Goal: Transaction & Acquisition: Purchase product/service

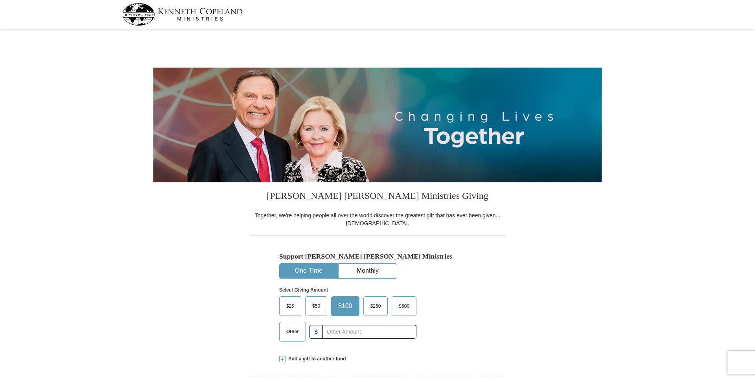
select select "AL"
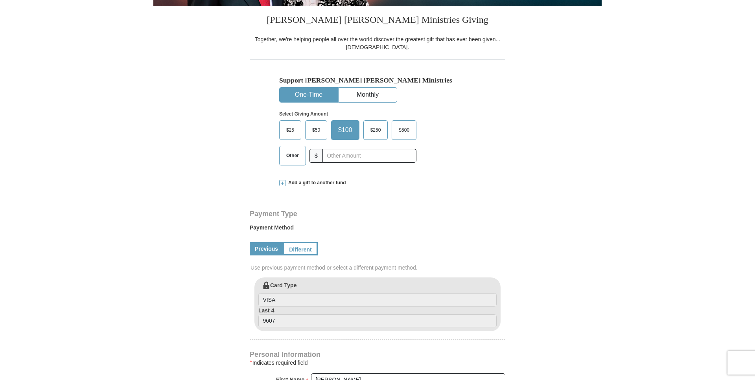
scroll to position [201, 0]
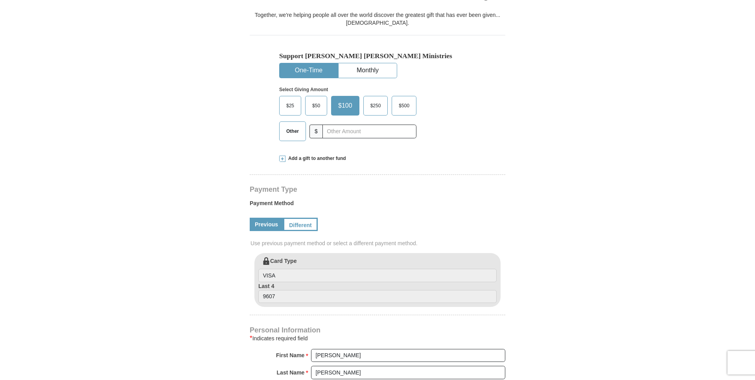
click at [283, 159] on span at bounding box center [282, 159] width 6 height 6
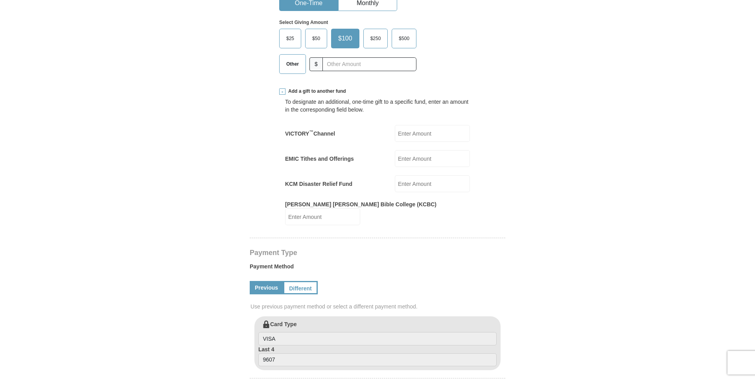
scroll to position [281, 0]
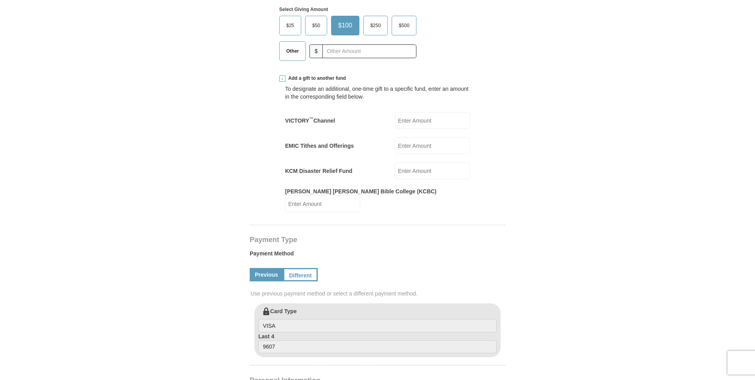
click at [428, 122] on input "VICTORY ™ Channel" at bounding box center [432, 120] width 75 height 17
type input "200.00"
click at [419, 146] on input "EMIC Tithes and Offerings" at bounding box center [432, 145] width 75 height 17
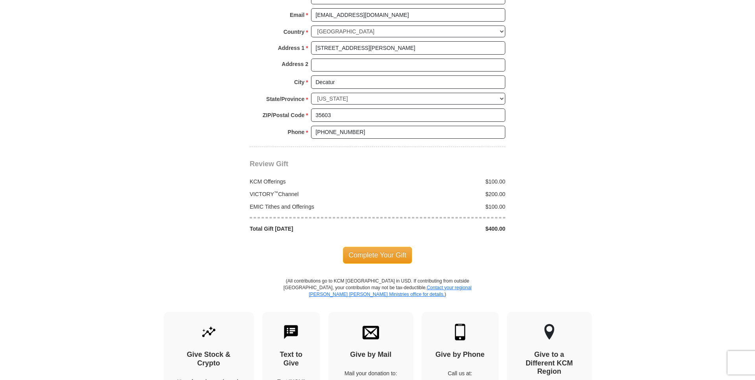
scroll to position [762, 0]
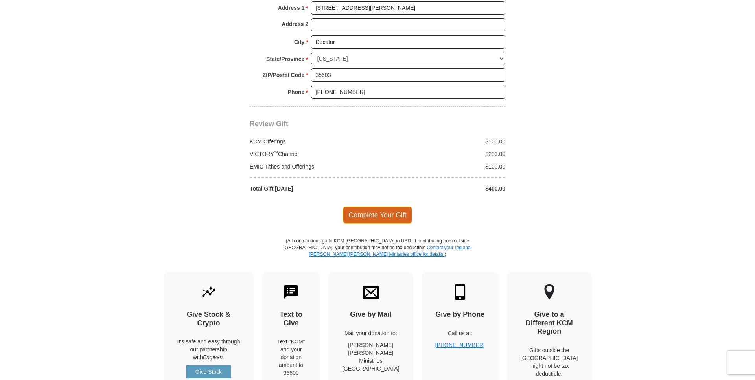
type input "100.00"
click at [380, 207] on span "Complete Your Gift" at bounding box center [378, 215] width 70 height 17
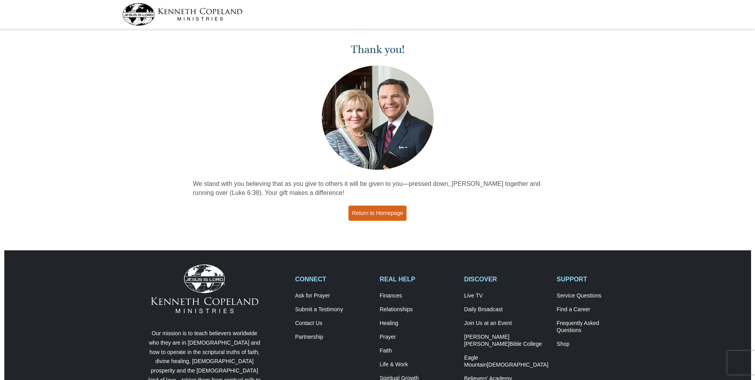
click at [379, 214] on link "Return to Homepage" at bounding box center [377, 213] width 58 height 15
